Goal: Task Accomplishment & Management: Manage account settings

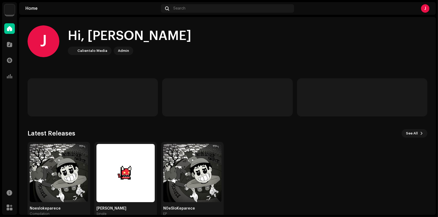
scroll to position [11, 0]
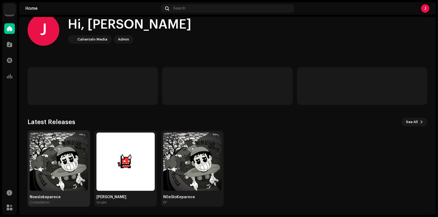
click at [42, 138] on img at bounding box center [59, 162] width 58 height 58
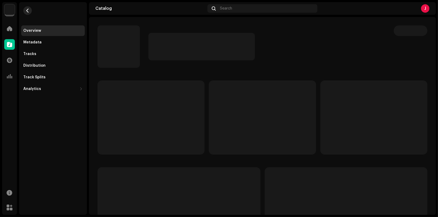
click at [28, 12] on span "button" at bounding box center [28, 10] width 4 height 4
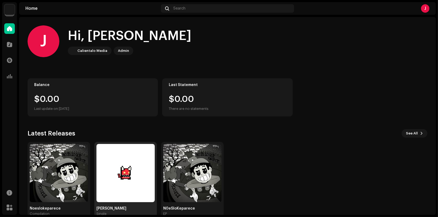
scroll to position [11, 0]
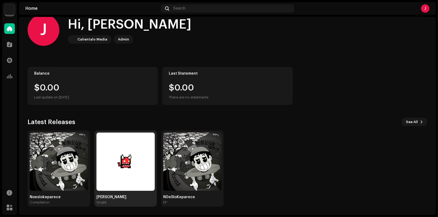
click at [128, 159] on img at bounding box center [125, 162] width 58 height 58
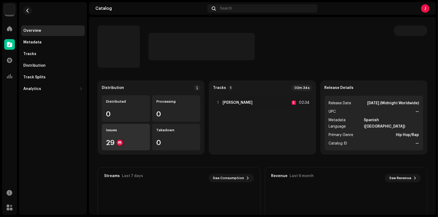
click at [120, 138] on div "Issues 29" at bounding box center [126, 137] width 48 height 26
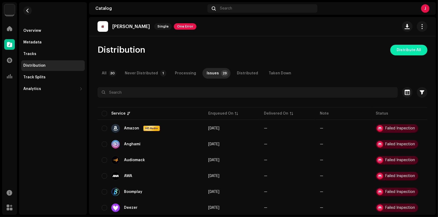
click at [399, 48] on span "Distribute All" at bounding box center [408, 50] width 24 height 11
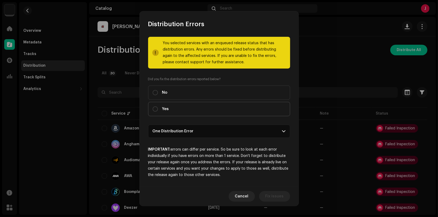
click at [162, 105] on label "Yes" at bounding box center [219, 109] width 142 height 14
click at [158, 106] on input "Yes" at bounding box center [155, 108] width 5 height 5
radio input "true"
click at [265, 195] on button "Distribute" at bounding box center [274, 196] width 32 height 11
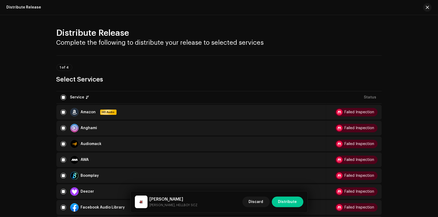
scroll to position [147, 0]
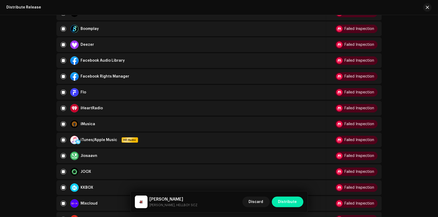
click at [285, 202] on span "Distribute" at bounding box center [287, 202] width 19 height 11
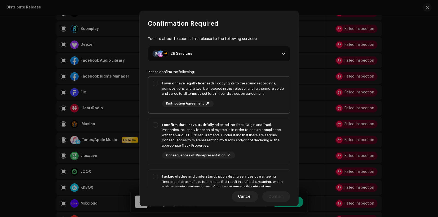
click at [185, 84] on strong "I own or have legally licensed" at bounding box center [187, 83] width 51 height 3
checkbox input "true"
click at [238, 139] on div "I confirm that I have truthfully indicated the Track Origin and Track Propertie…" at bounding box center [223, 135] width 123 height 26
checkbox input "true"
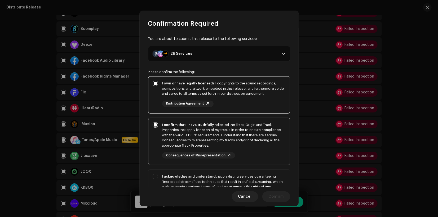
scroll to position [69, 0]
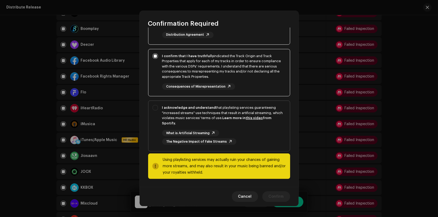
click at [233, 119] on strong "Learn more in this video from Spotify." at bounding box center [216, 120] width 109 height 9
checkbox input "true"
click at [281, 200] on span "Confirm" at bounding box center [276, 196] width 15 height 11
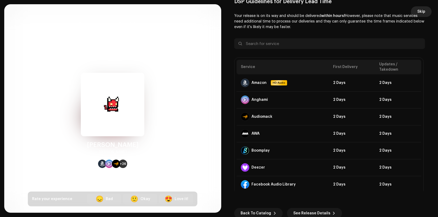
click at [421, 16] on span "Skip" at bounding box center [421, 11] width 8 height 11
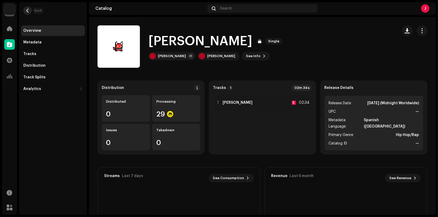
click at [30, 8] on button "button" at bounding box center [27, 10] width 8 height 8
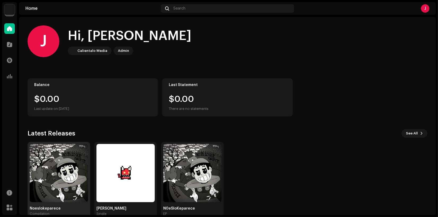
scroll to position [11, 0]
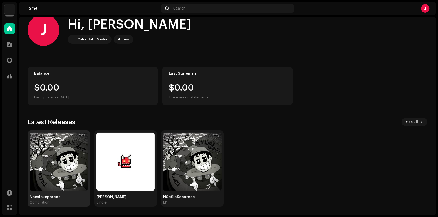
click at [55, 151] on img at bounding box center [59, 162] width 58 height 58
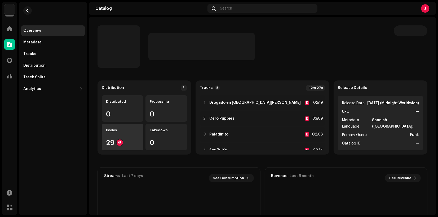
click at [126, 135] on div "Issues 29" at bounding box center [123, 137] width 42 height 26
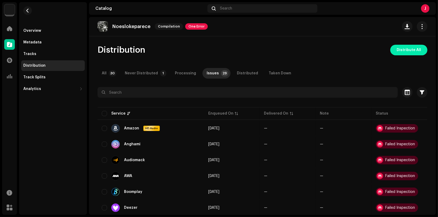
click at [410, 51] on span "Distribute All" at bounding box center [408, 50] width 24 height 11
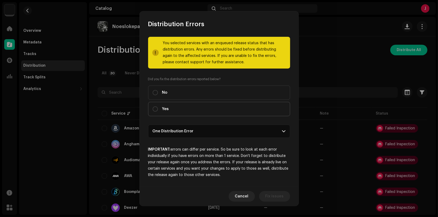
click at [167, 108] on span "Yes" at bounding box center [165, 109] width 7 height 6
click at [158, 108] on input "Yes" at bounding box center [155, 108] width 5 height 5
radio input "true"
click at [275, 134] on p-accordion-header "One Distribution Error" at bounding box center [219, 131] width 142 height 13
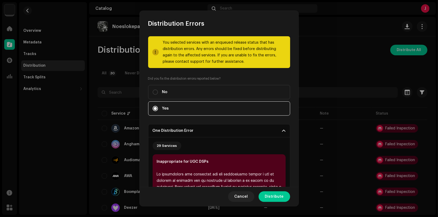
click at [278, 123] on div "You selected services with an enqueued release status that has distribution err…" at bounding box center [219, 196] width 142 height 320
click at [282, 129] on span at bounding box center [283, 131] width 3 height 4
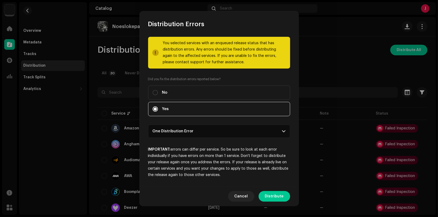
click at [282, 128] on p-accordion-header "One Distribution Error" at bounding box center [219, 131] width 142 height 13
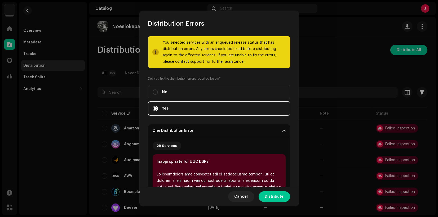
click at [282, 129] on span at bounding box center [283, 131] width 3 height 4
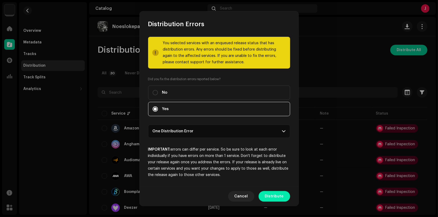
click at [275, 193] on span "Distribute" at bounding box center [274, 196] width 19 height 11
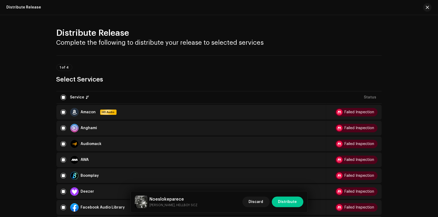
scroll to position [176, 0]
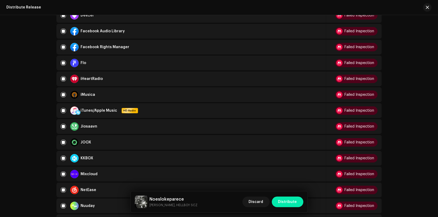
click at [287, 204] on span "Distribute" at bounding box center [287, 202] width 19 height 11
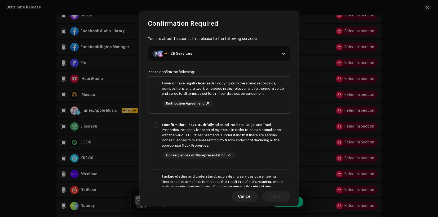
click at [187, 88] on div "I own or have legally licensed all copyrights to the sound recordings, composit…" at bounding box center [223, 89] width 123 height 16
checkbox input "true"
click at [231, 153] on div "I confirm that I have truthfully indicated the Track Origin and Track Propertie…" at bounding box center [223, 140] width 123 height 37
checkbox input "true"
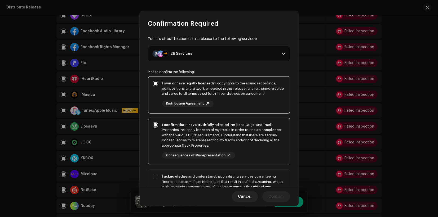
scroll to position [69, 0]
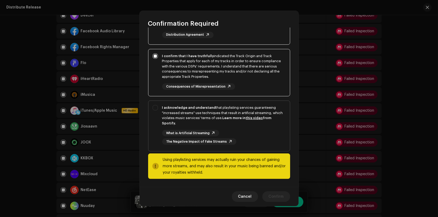
click at [231, 132] on div "What is Artificial Streaming The Negative Impact of Fake Streams" at bounding box center [223, 137] width 123 height 15
checkbox input "true"
click at [275, 197] on span "Confirm" at bounding box center [276, 196] width 15 height 11
